Goal: Task Accomplishment & Management: Use online tool/utility

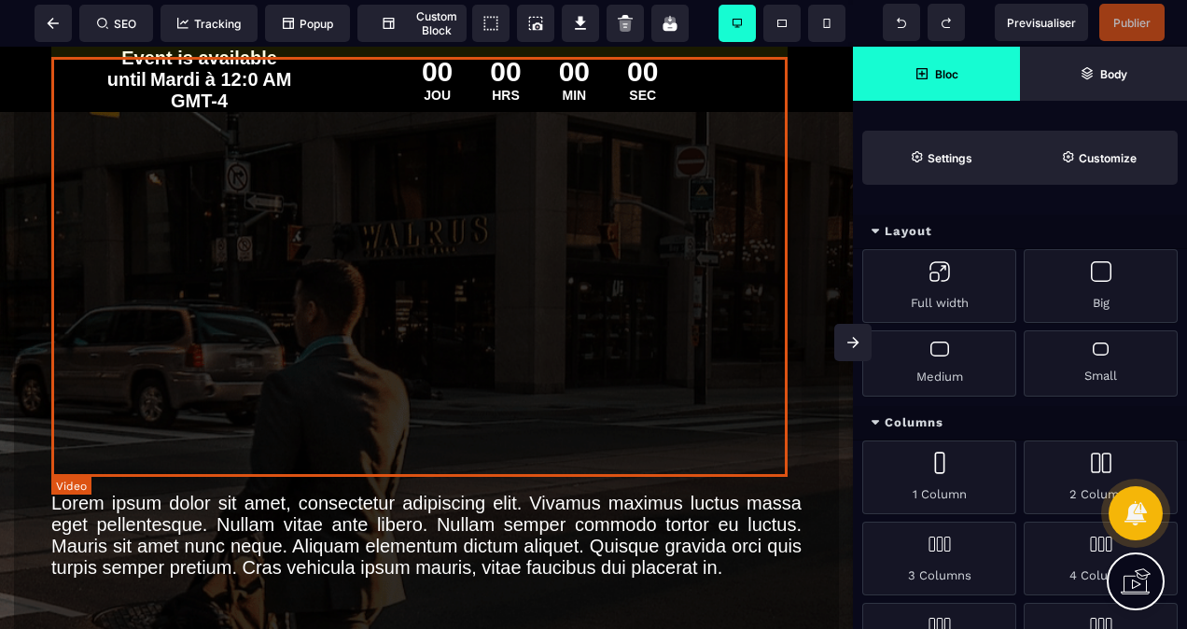
scroll to position [187, 0]
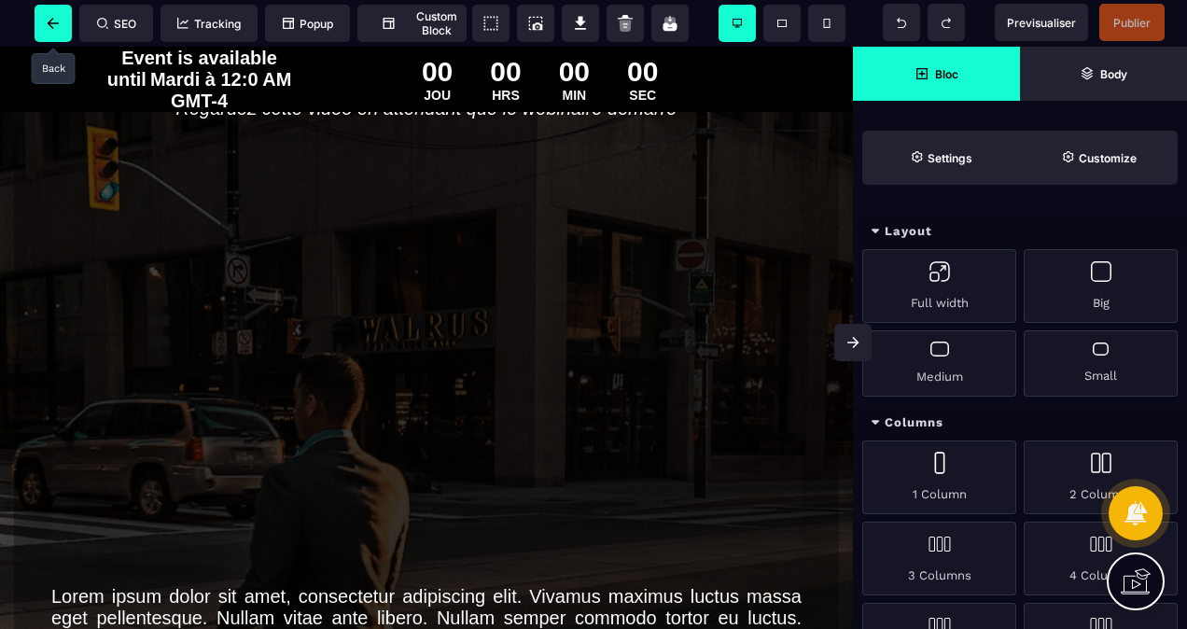
click at [59, 15] on span at bounding box center [53, 23] width 37 height 37
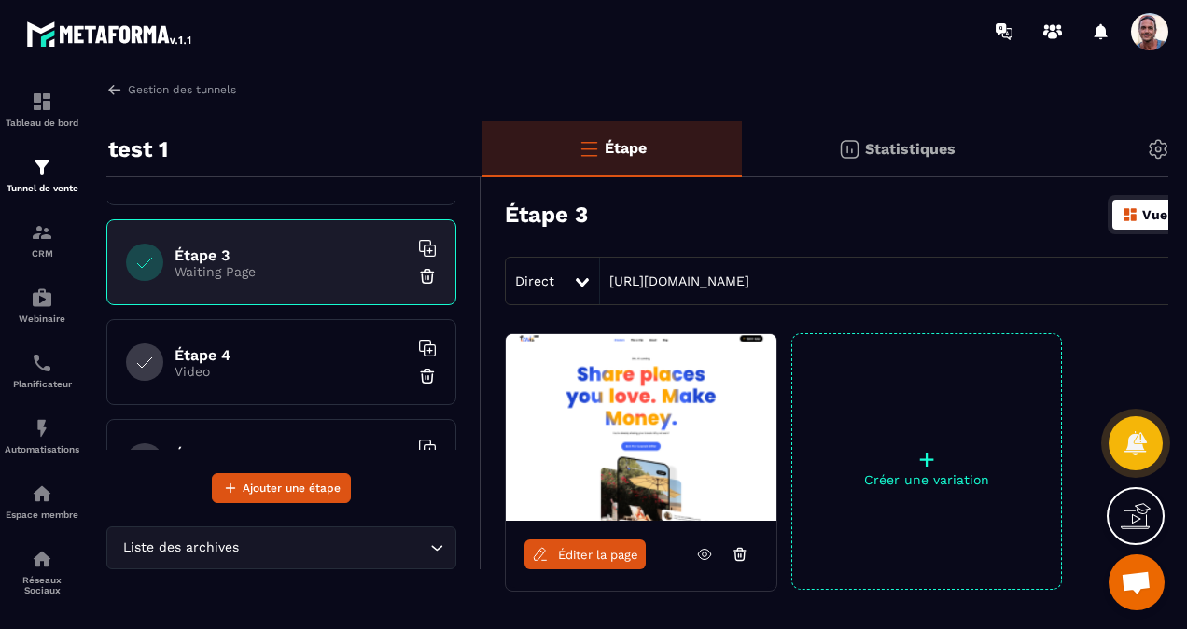
scroll to position [187, 0]
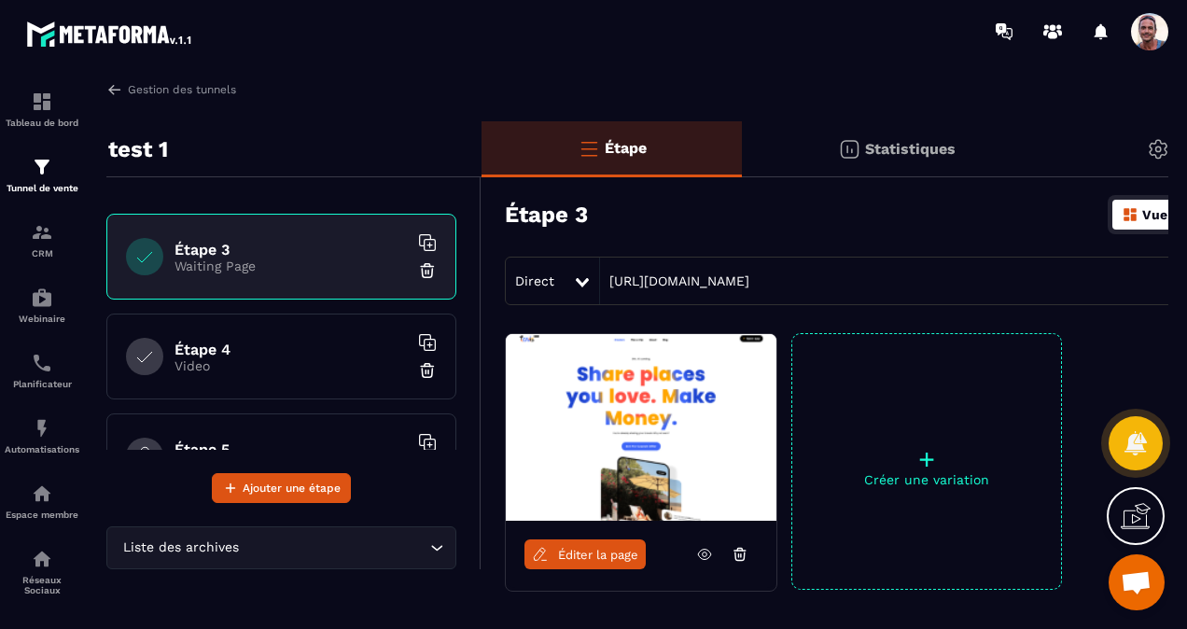
click at [280, 351] on h6 "Étape 4" at bounding box center [290, 350] width 233 height 18
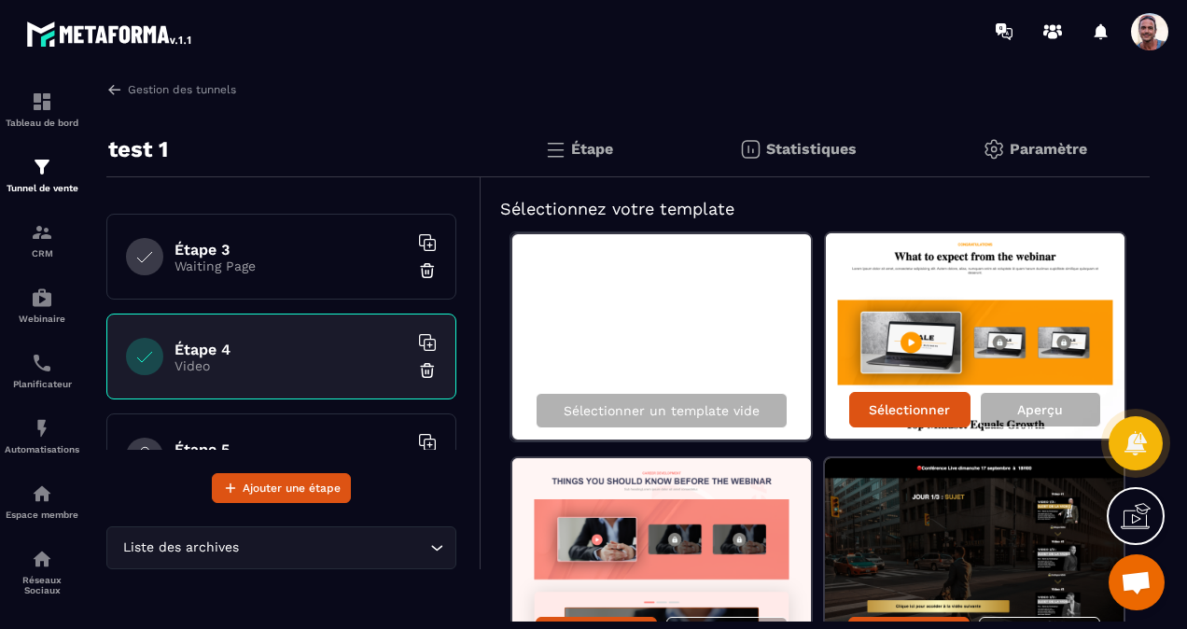
scroll to position [93, 0]
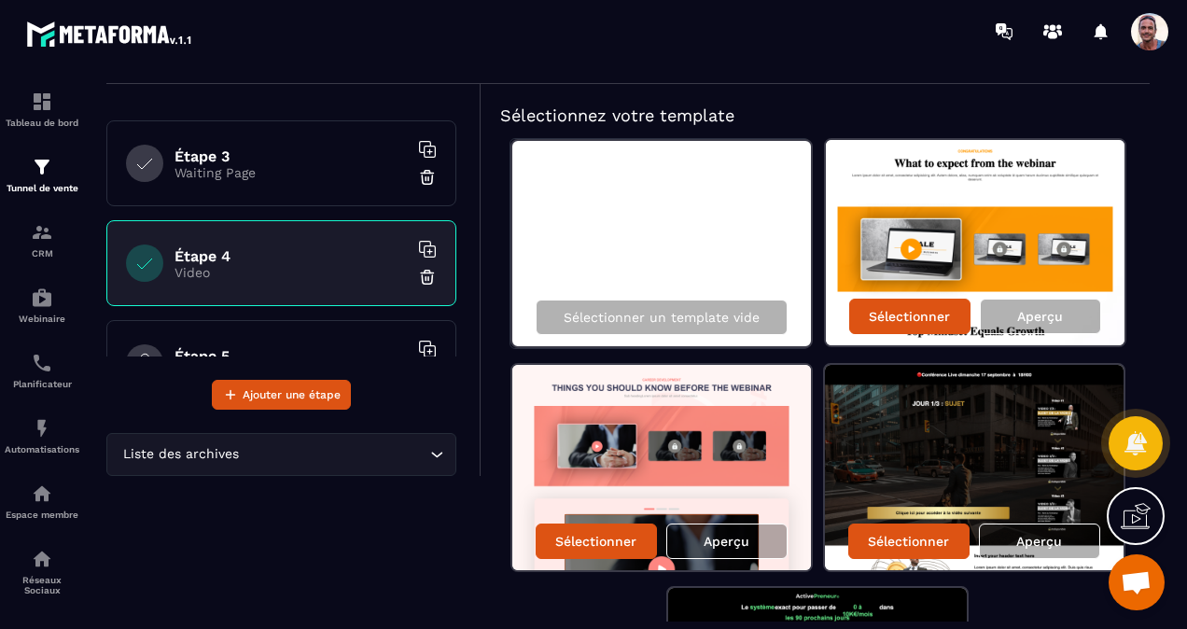
click at [907, 446] on img at bounding box center [974, 467] width 299 height 205
click at [892, 544] on p "Sélectionner" at bounding box center [908, 541] width 81 height 15
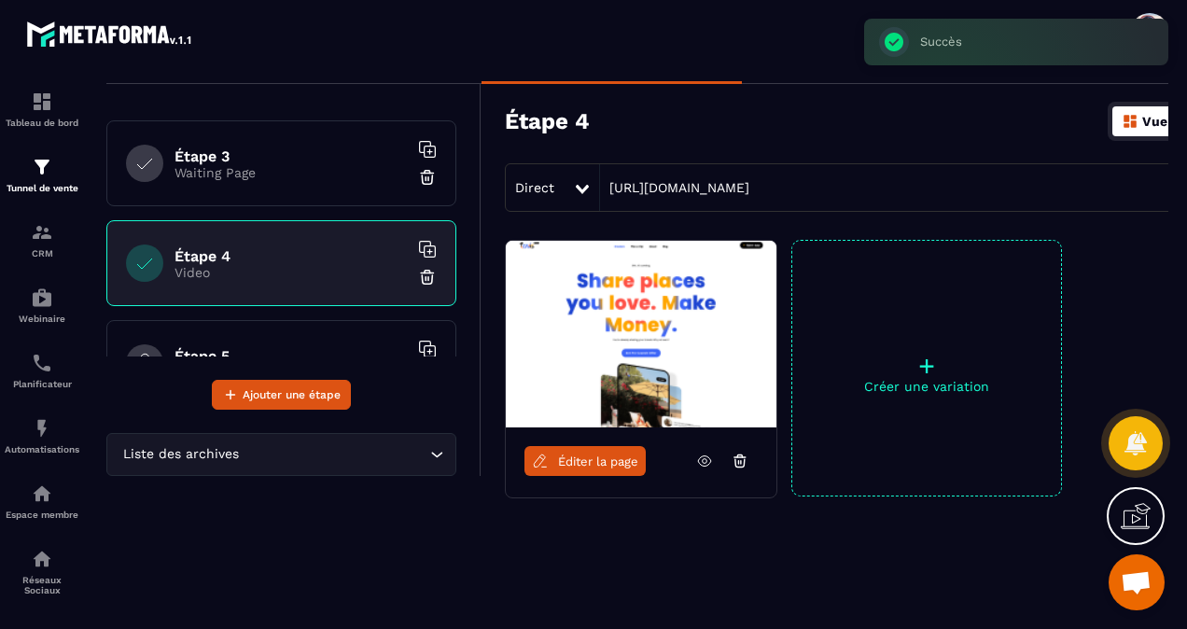
click at [597, 458] on span "Éditer la page" at bounding box center [598, 461] width 80 height 14
